Goal: Register for event/course

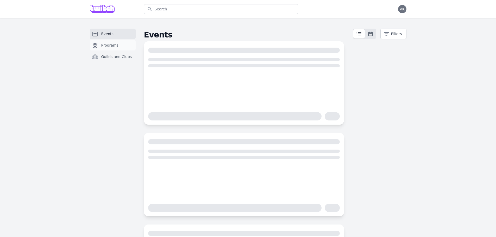
click at [107, 43] on span "Programs" at bounding box center [109, 45] width 17 height 5
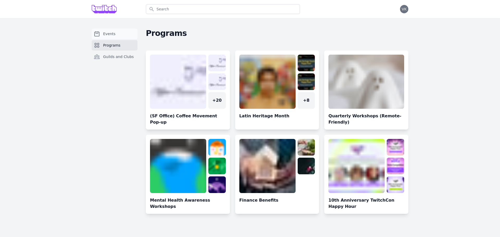
click at [108, 36] on link "Events" at bounding box center [115, 34] width 46 height 10
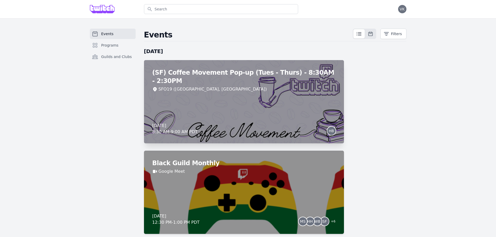
drag, startPoint x: 362, startPoint y: 168, endPoint x: 315, endPoint y: 75, distance: 104.2
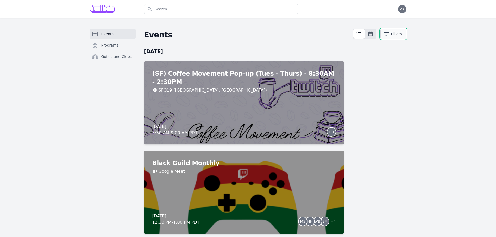
click at [387, 30] on button "Filters" at bounding box center [393, 34] width 26 height 10
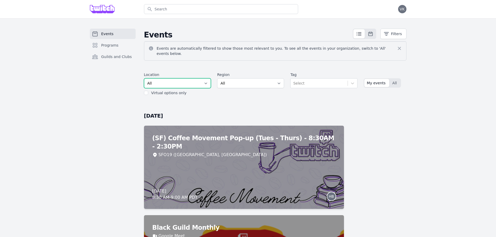
click at [196, 79] on select "All SEA81 Oscar (Seattle, WA) LHR32 (London, UK) SNA17 (Irvine, CA) LAX74 (Los …" at bounding box center [177, 83] width 67 height 10
select select "37"
click at [144, 78] on select "All SEA81 Oscar (Seattle, WA) LHR32 (London, UK) SNA17 (Irvine, CA) LAX74 (Los …" at bounding box center [177, 83] width 67 height 10
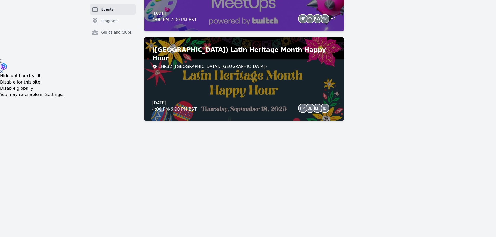
scroll to position [182, 0]
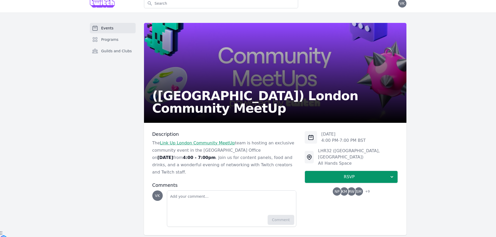
scroll to position [7, 0]
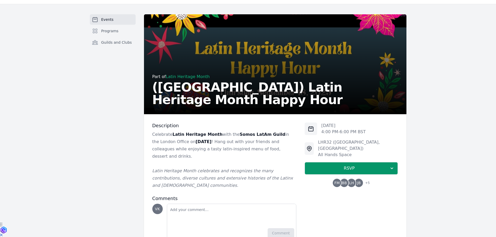
scroll to position [22, 0]
